Goal: Task Accomplishment & Management: Use online tool/utility

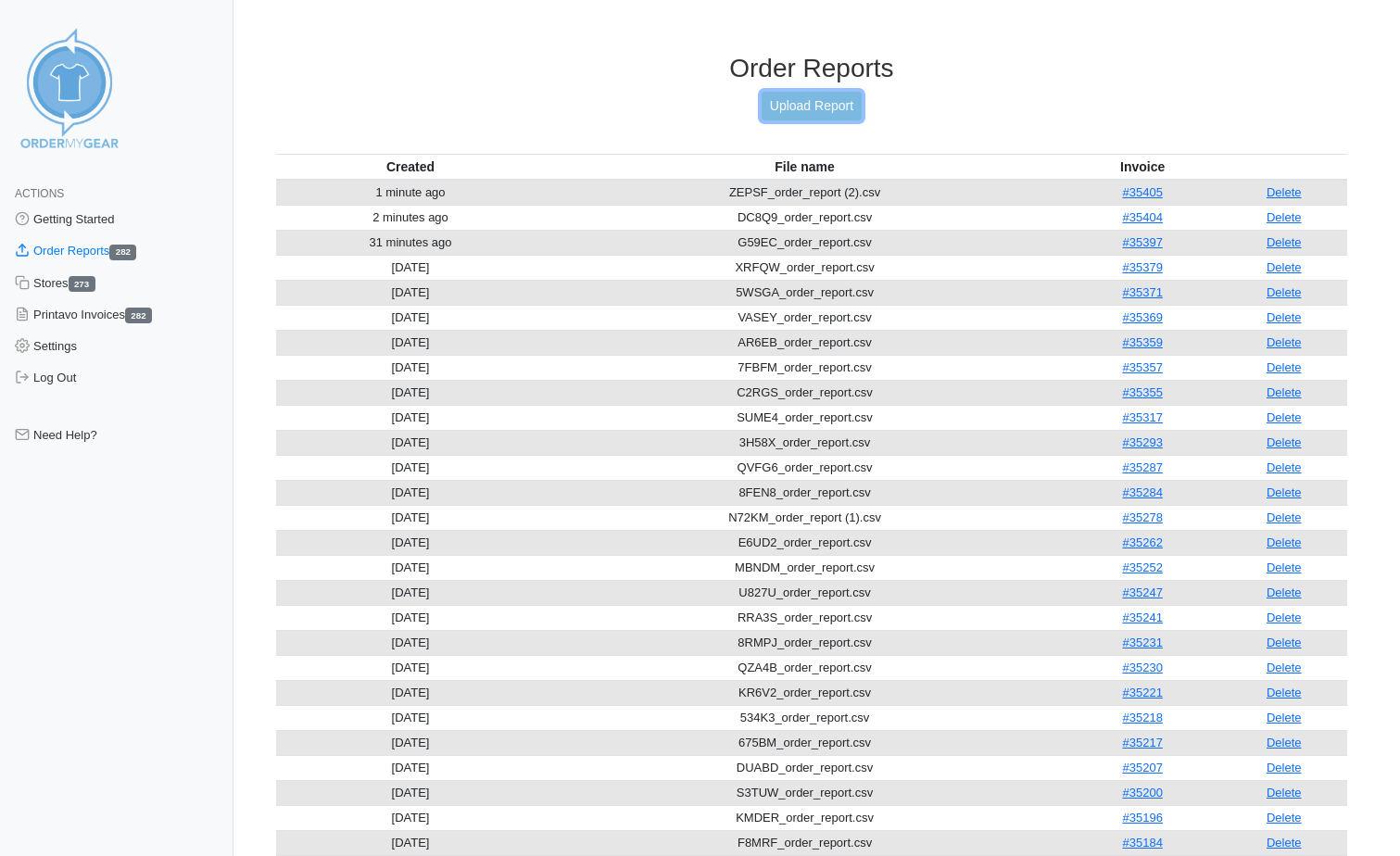
click at [805, 106] on link "Upload Report" at bounding box center [812, 106] width 100 height 29
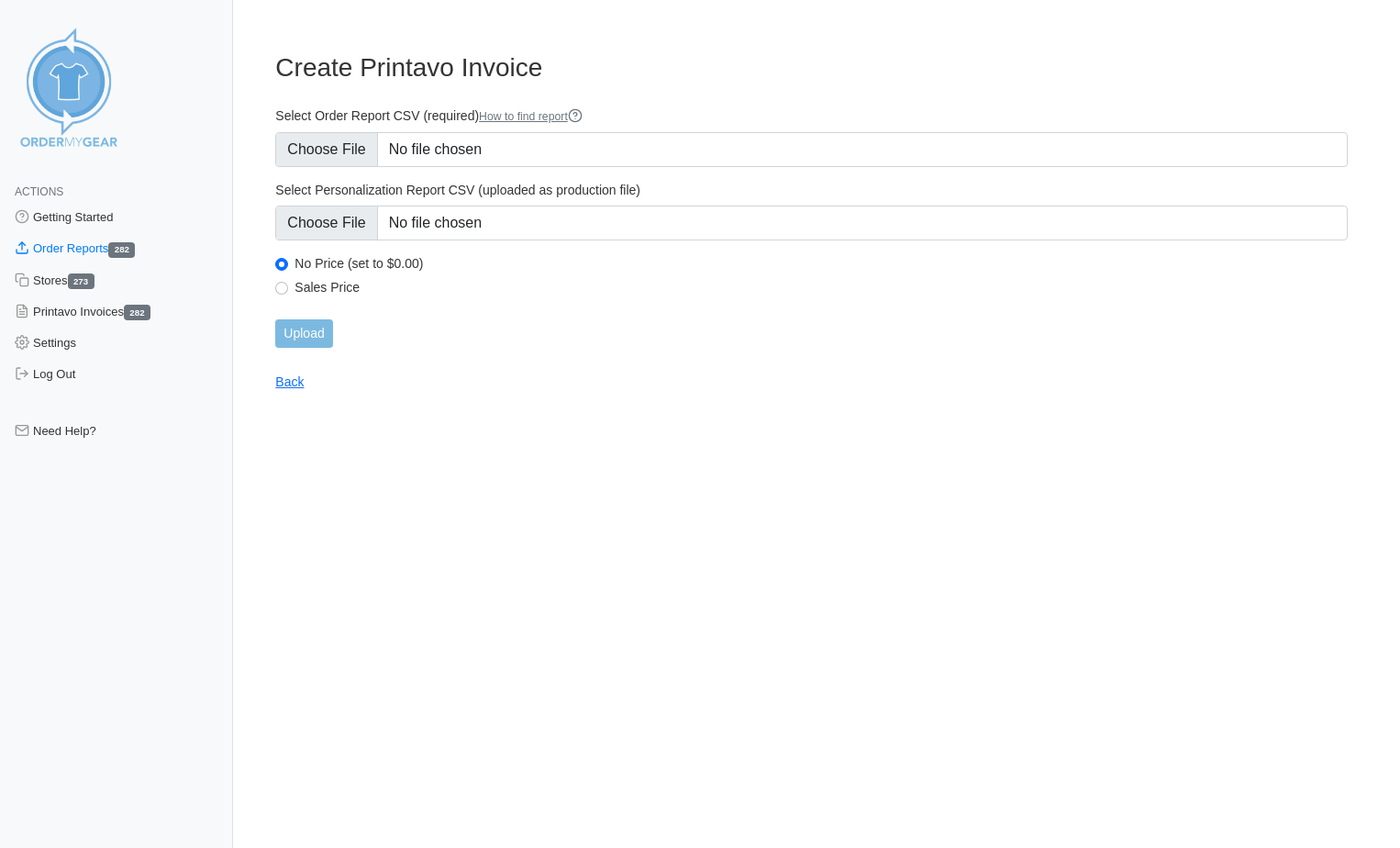
type input "C:\fakepath\4UMZM_order_report.csv"
click at [304, 327] on input "Upload" at bounding box center [304, 333] width 57 height 29
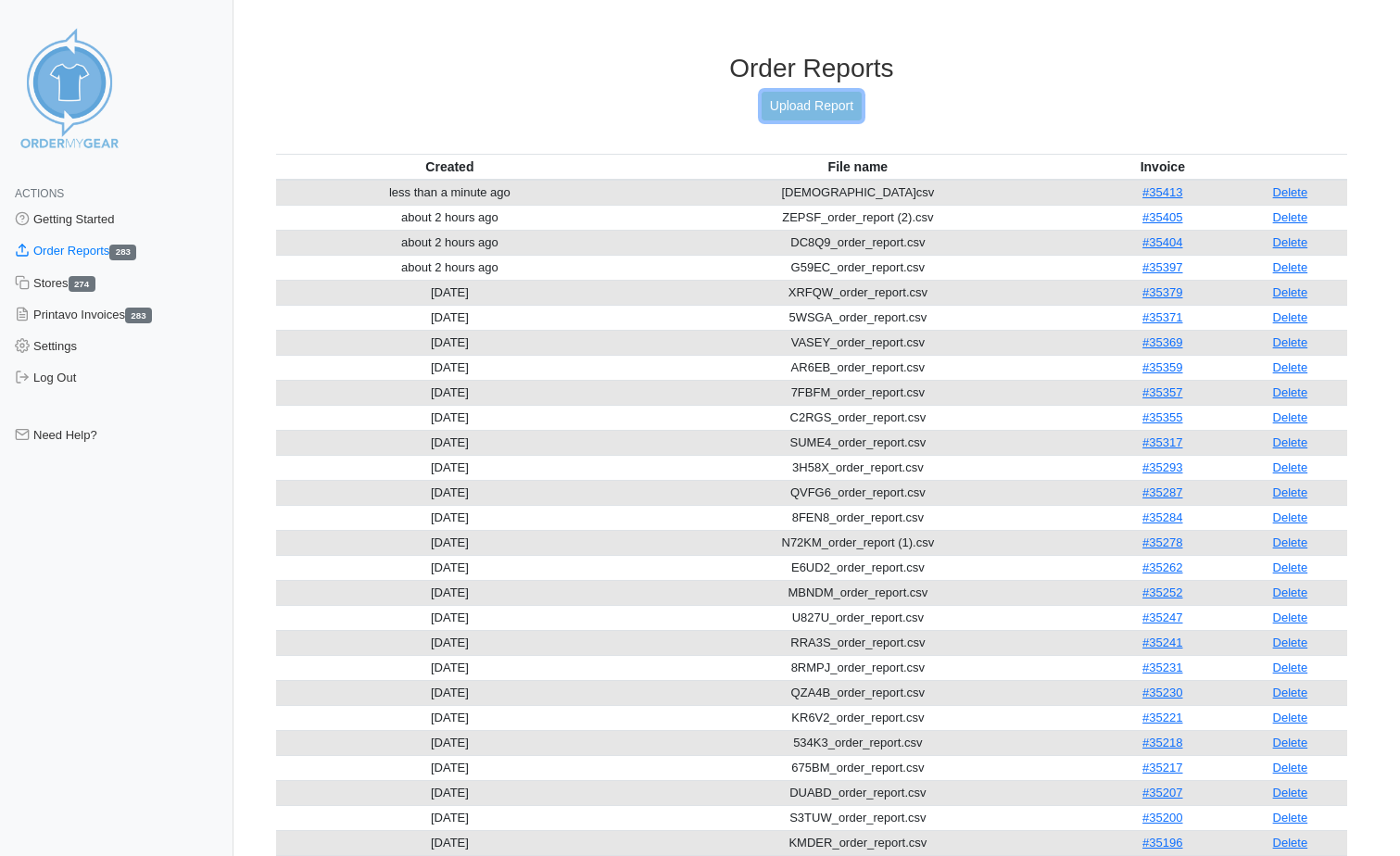
click at [787, 103] on link "Upload Report" at bounding box center [812, 106] width 100 height 29
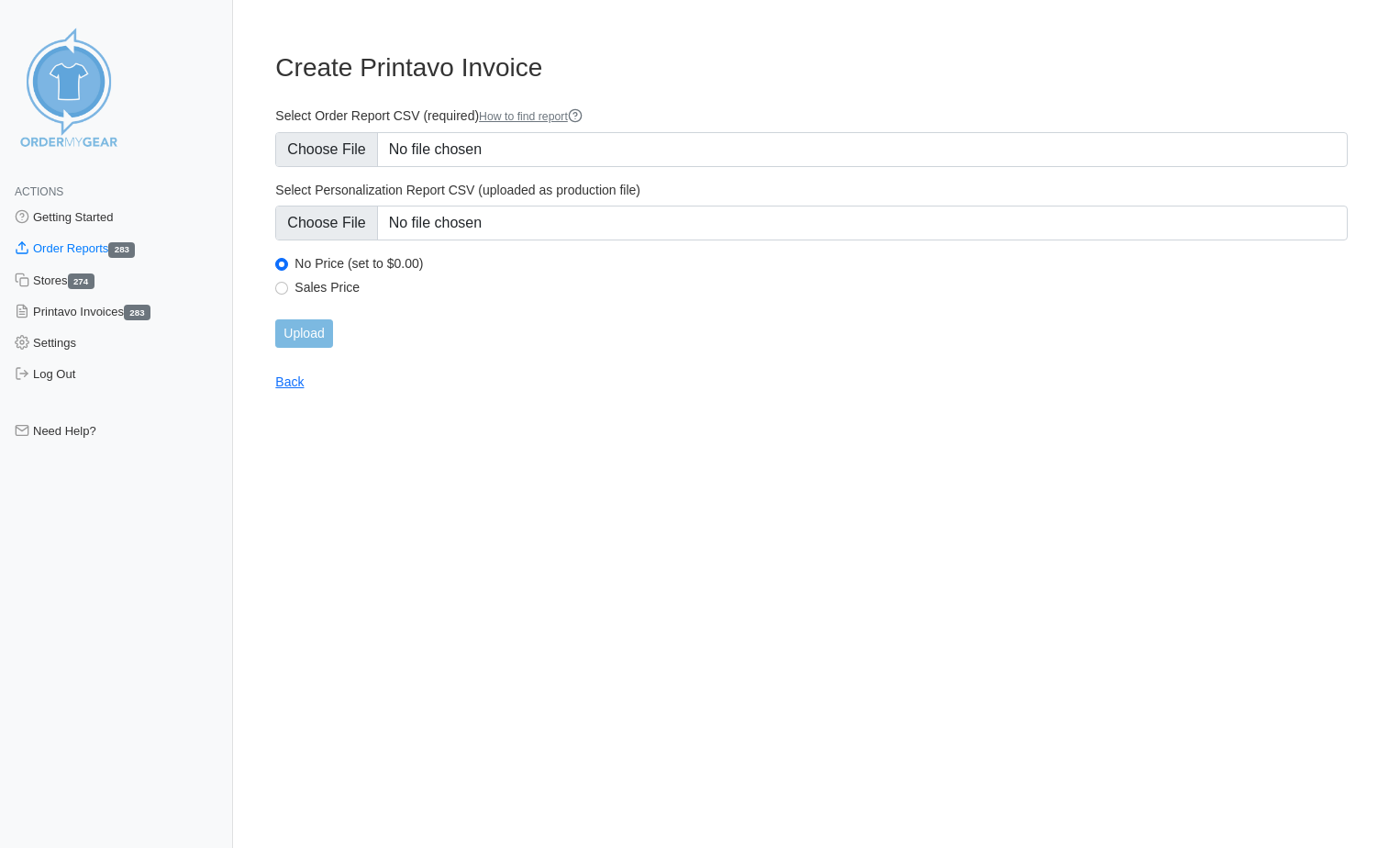
type input "C:\fakepath\93HCB_order_report.csv"
click at [315, 342] on input "Upload" at bounding box center [304, 333] width 57 height 29
